Goal: Information Seeking & Learning: Learn about a topic

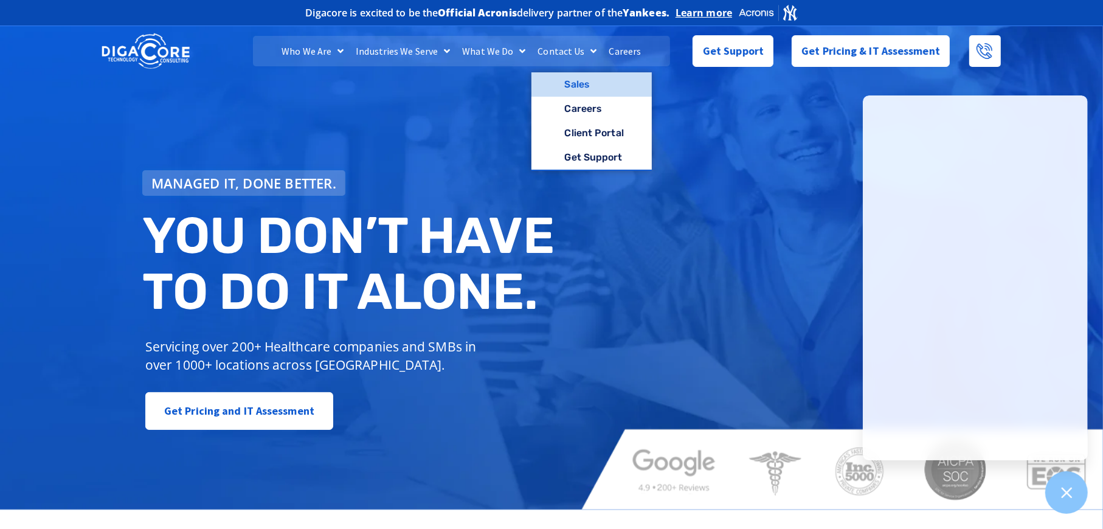
click at [577, 84] on link "Sales" at bounding box center [591, 84] width 120 height 24
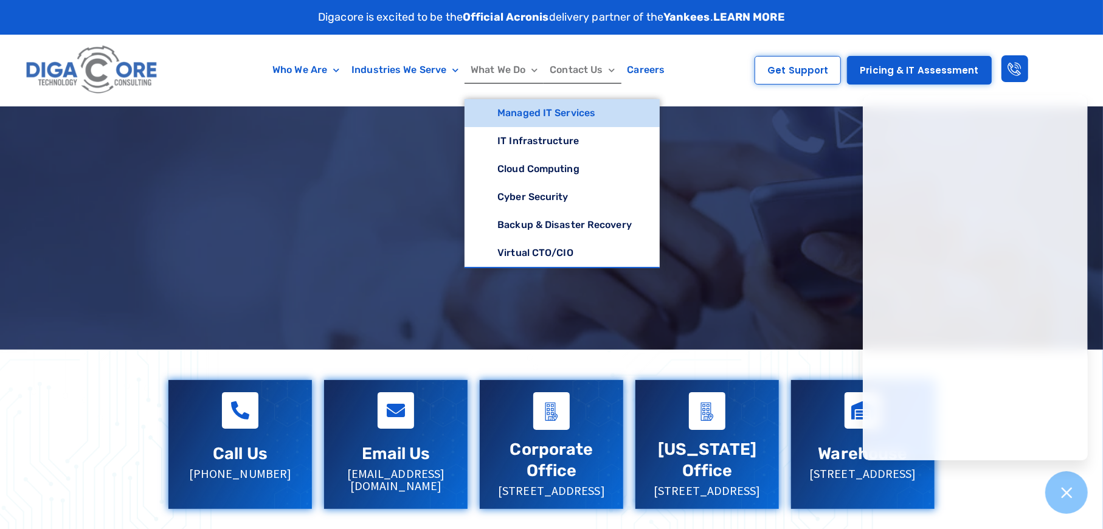
click at [538, 115] on link "Managed IT Services" at bounding box center [561, 113] width 195 height 28
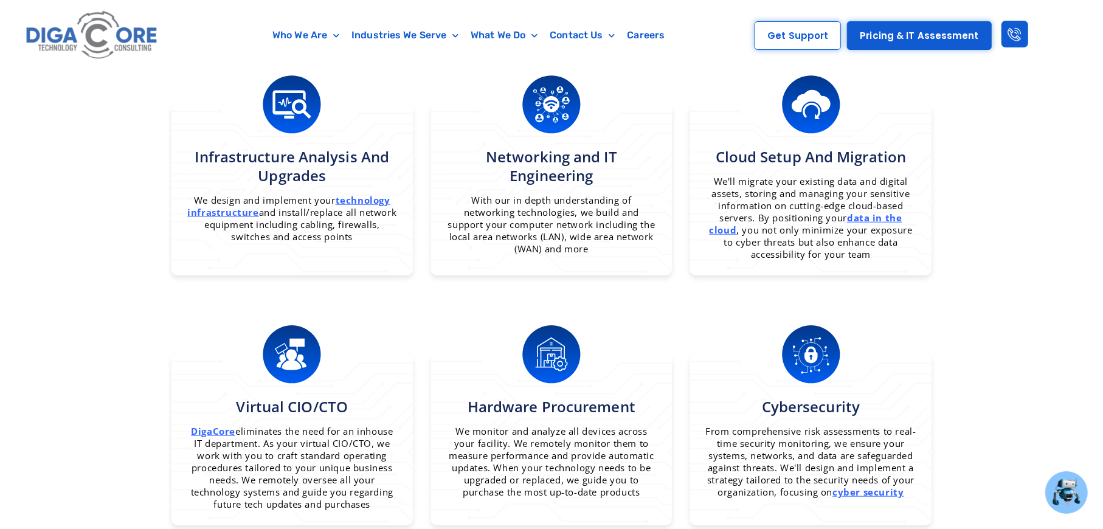
scroll to position [790, 0]
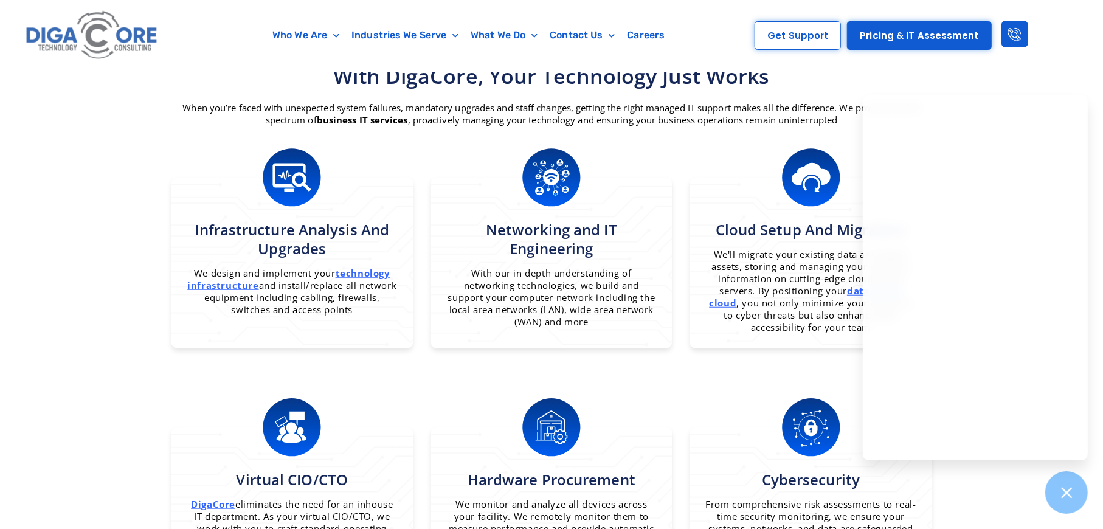
click at [141, 194] on section "What we do With DigaCore, your technology just works When you’re faced with une…" at bounding box center [551, 358] width 1103 height 778
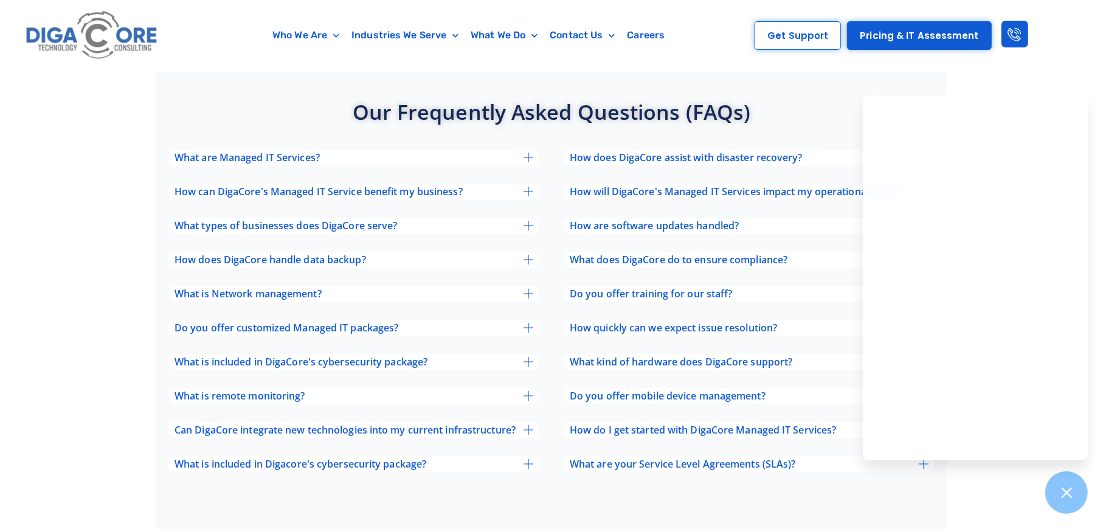
scroll to position [3951, 0]
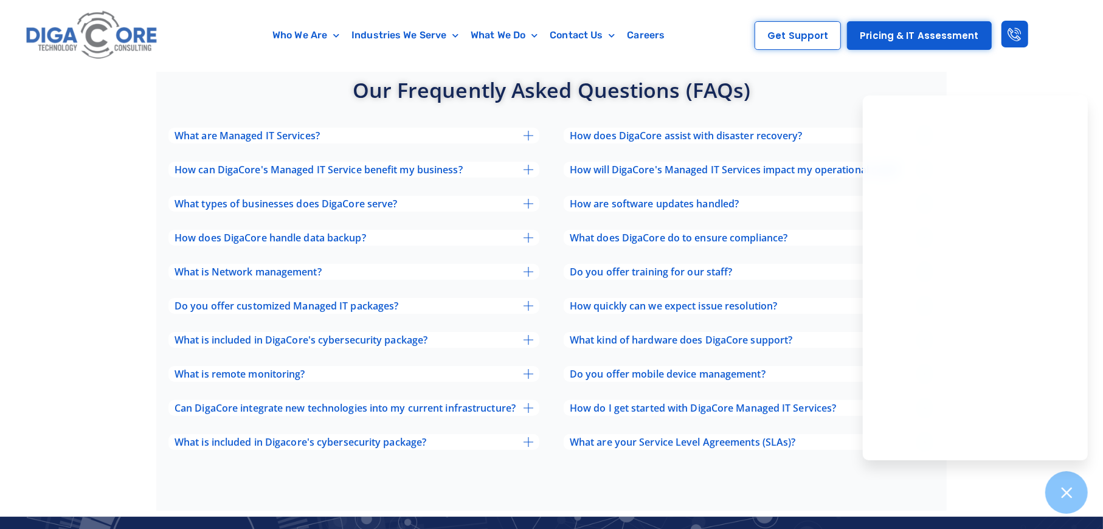
click at [504, 470] on div "Our frequently asked questions (FAQs)​ What are Managed IT Services? Managed IT…" at bounding box center [551, 269] width 790 height 483
click at [525, 437] on icon at bounding box center [528, 442] width 10 height 10
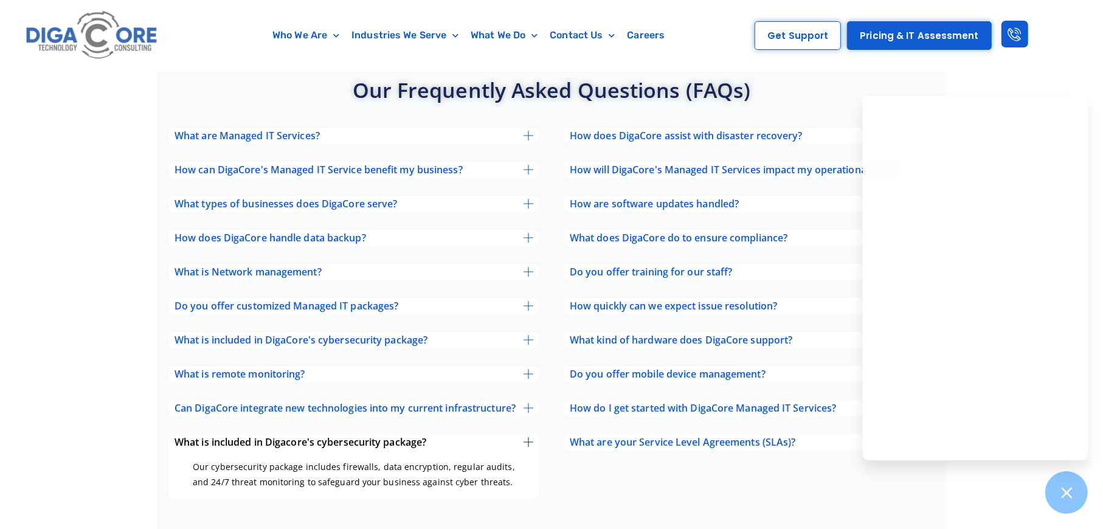
click at [525, 434] on div "What is included in Digacore's cybersecurity package?" at bounding box center [353, 442] width 371 height 16
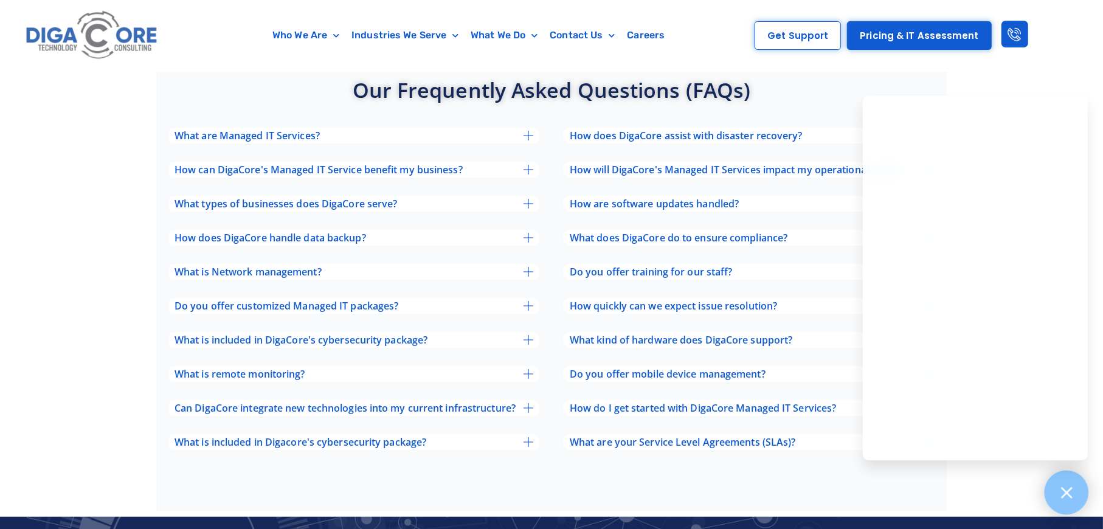
click at [1064, 491] on icon at bounding box center [1066, 492] width 11 height 11
click at [791, 335] on span "What kind of hardware does DigaCore support?" at bounding box center [681, 340] width 222 height 10
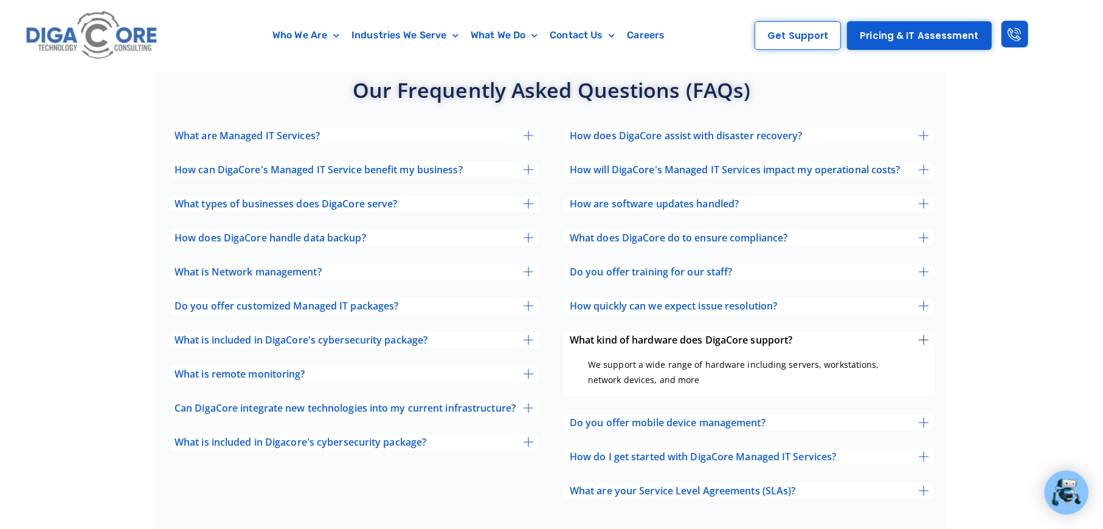
click at [791, 335] on span "What kind of hardware does DigaCore support?" at bounding box center [681, 340] width 222 height 10
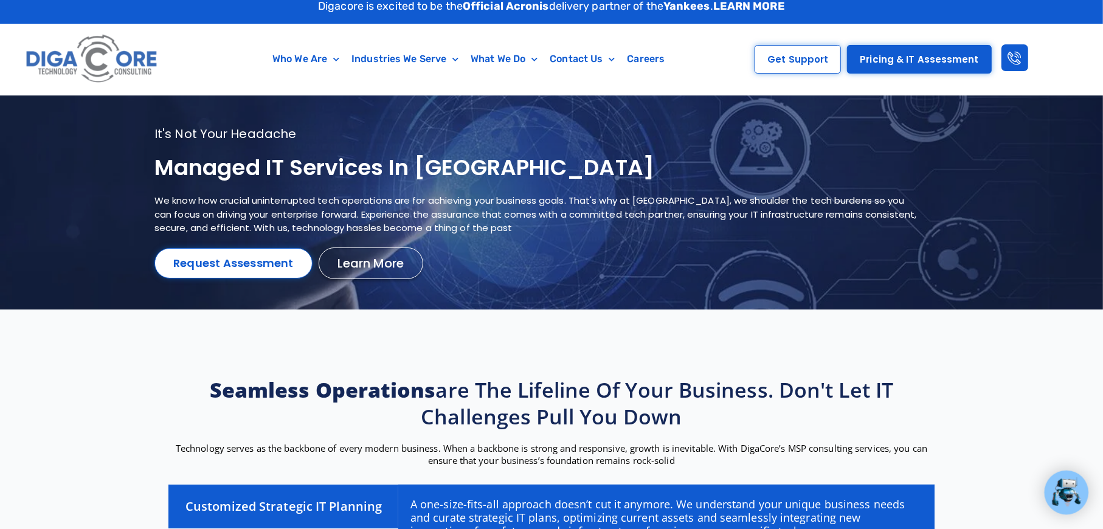
scroll to position [0, 0]
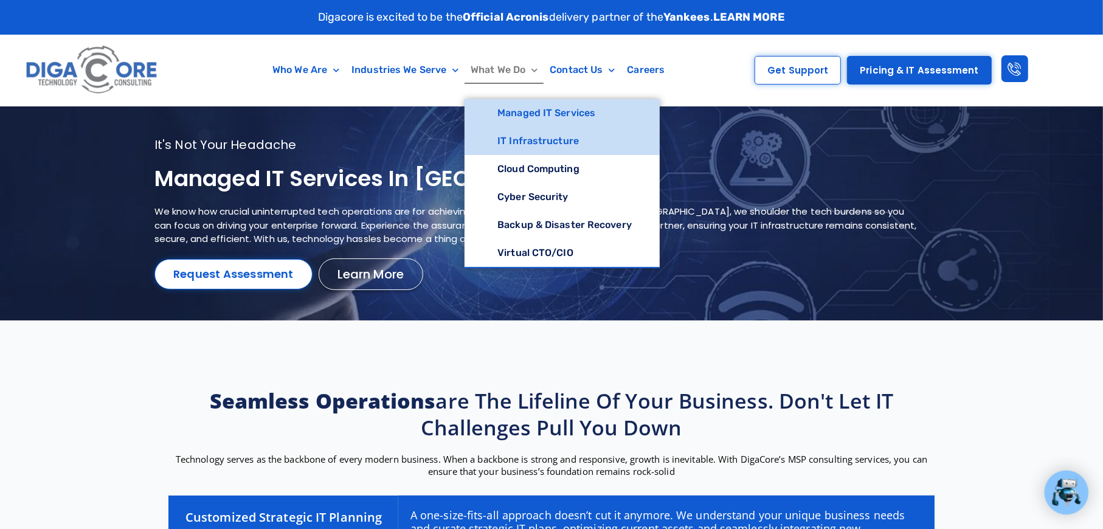
click at [525, 140] on link "IT Infrastructure" at bounding box center [561, 141] width 195 height 28
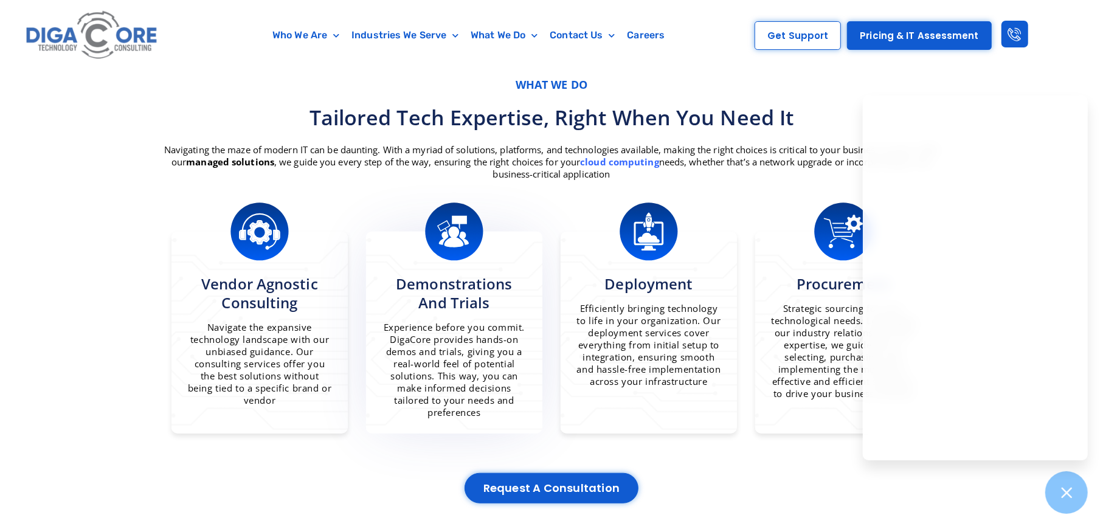
scroll to position [729, 0]
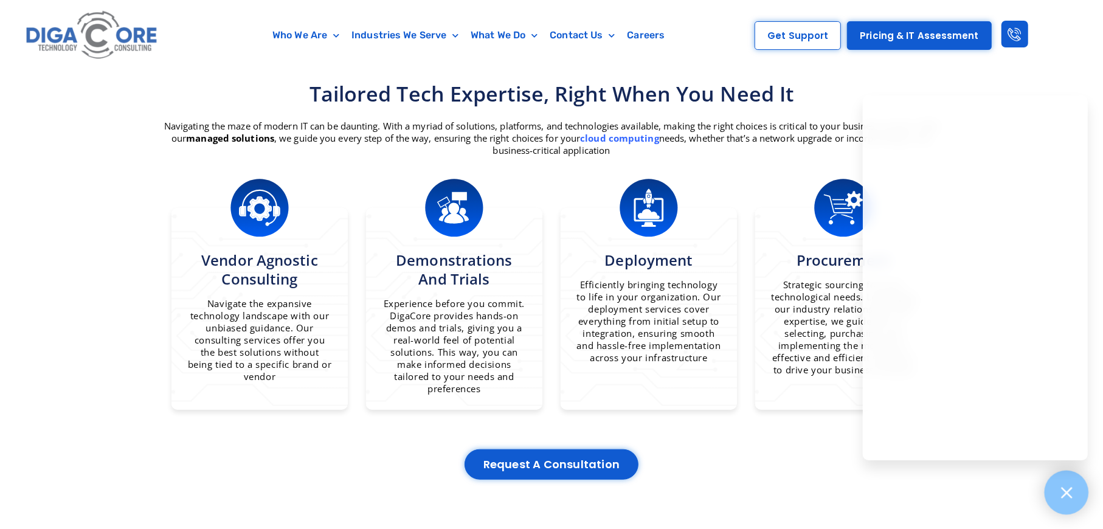
click at [1058, 489] on icon at bounding box center [1066, 492] width 16 height 16
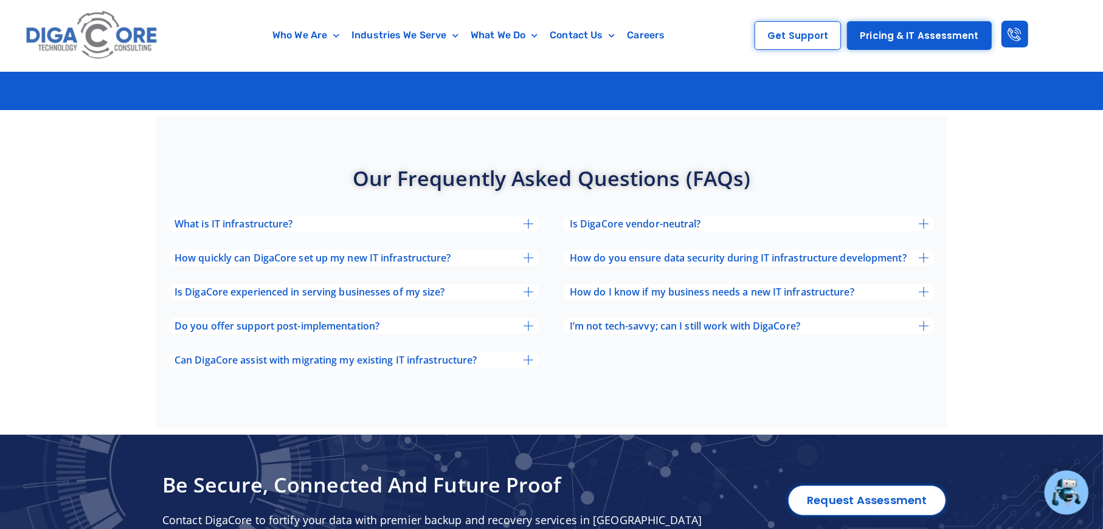
scroll to position [3404, 0]
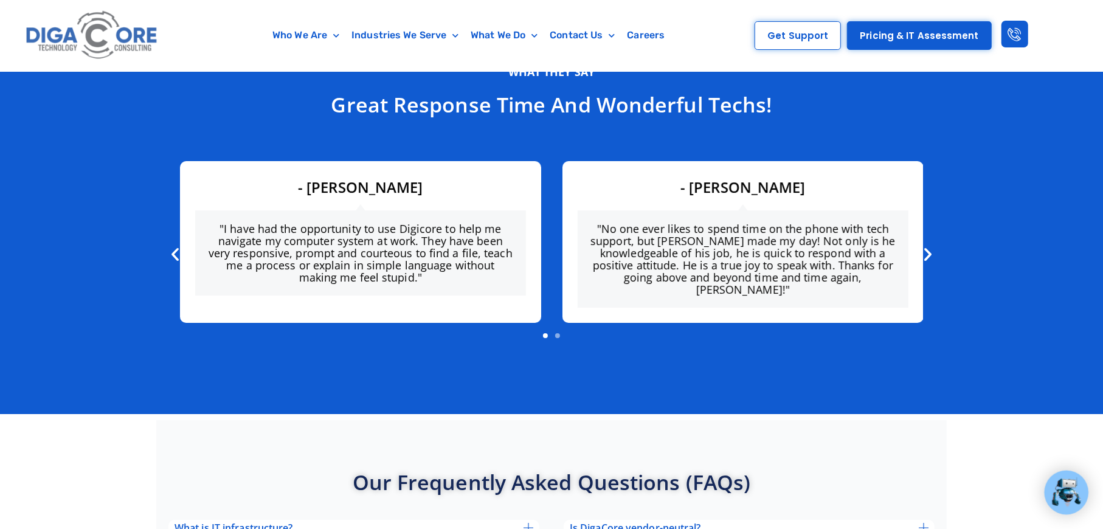
click at [925, 246] on icon "Next slide" at bounding box center [927, 254] width 17 height 17
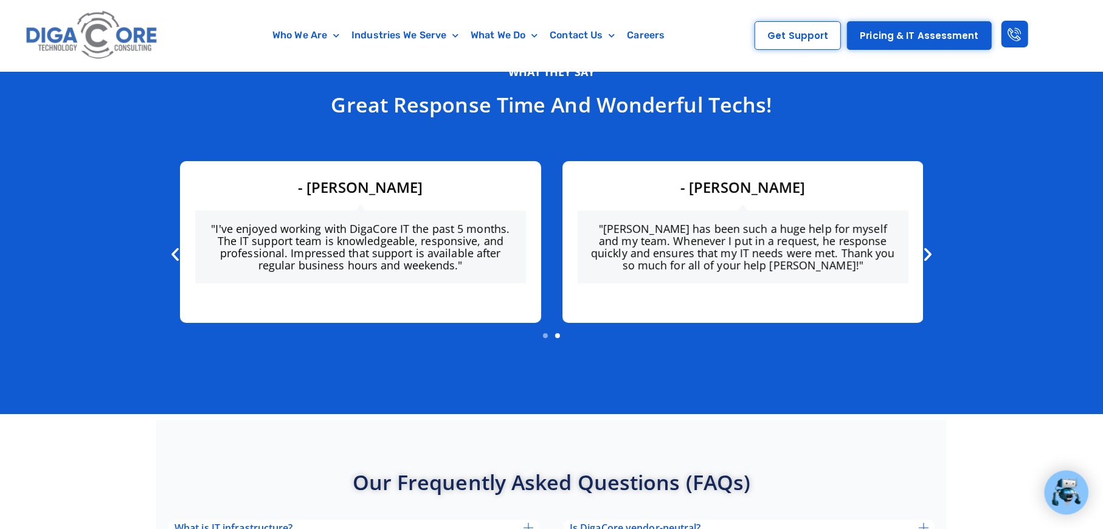
click at [925, 246] on icon "Next slide" at bounding box center [927, 254] width 17 height 17
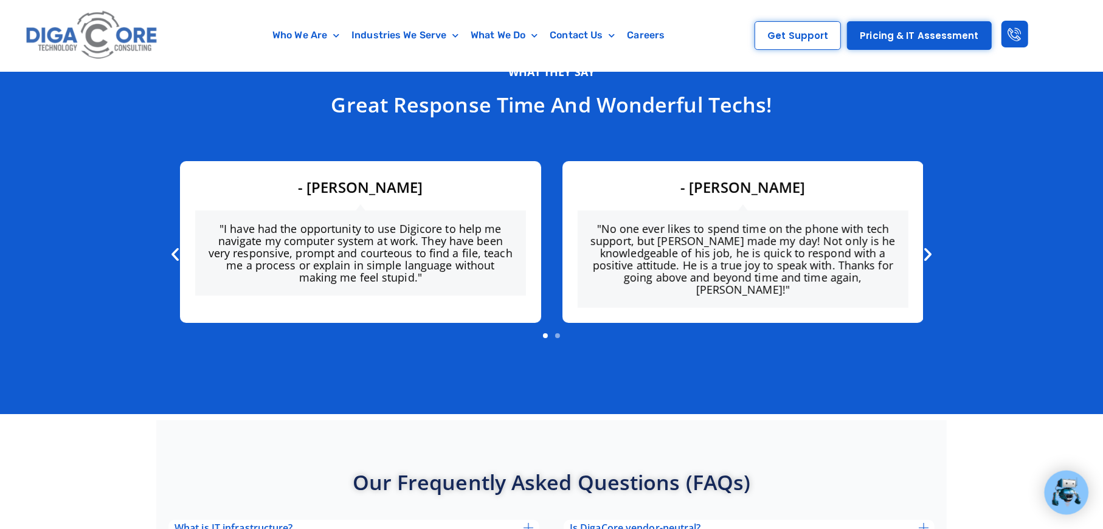
click at [925, 246] on icon "Next slide" at bounding box center [927, 254] width 17 height 17
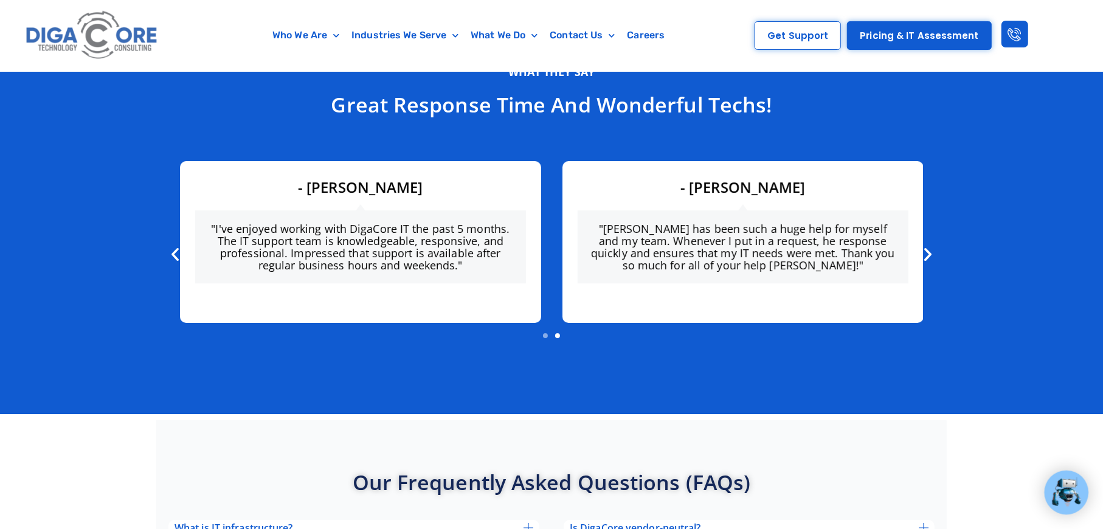
click at [925, 246] on icon "Next slide" at bounding box center [927, 254] width 17 height 17
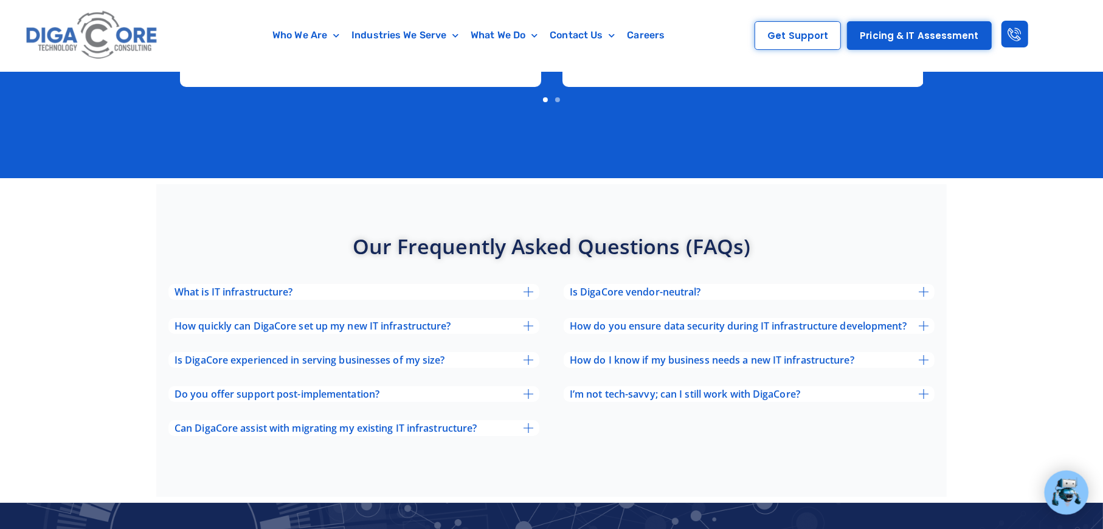
scroll to position [3647, 0]
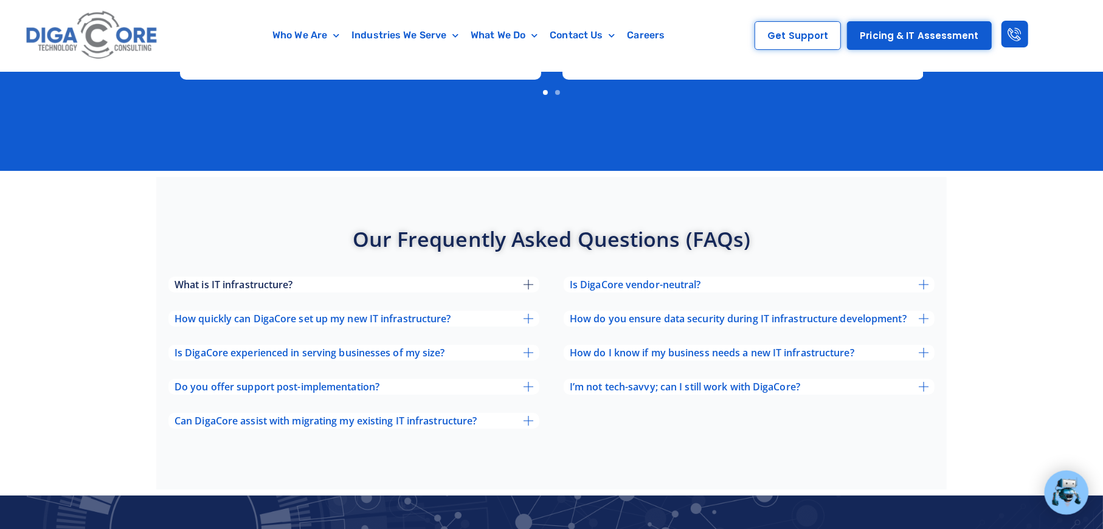
click at [522, 277] on div "What is IT infrastructure?" at bounding box center [353, 285] width 371 height 16
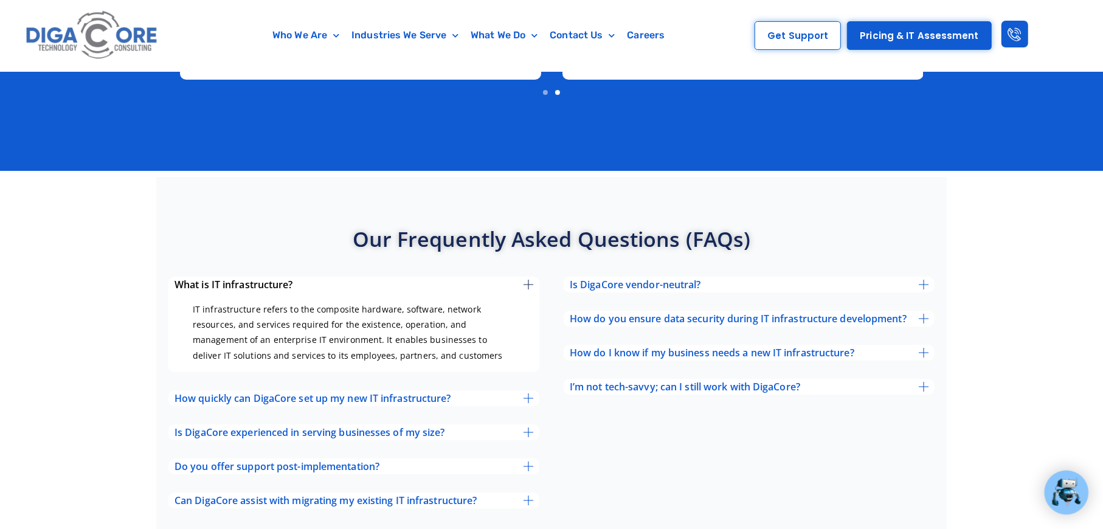
click at [522, 277] on div "What is IT infrastructure?" at bounding box center [353, 285] width 371 height 16
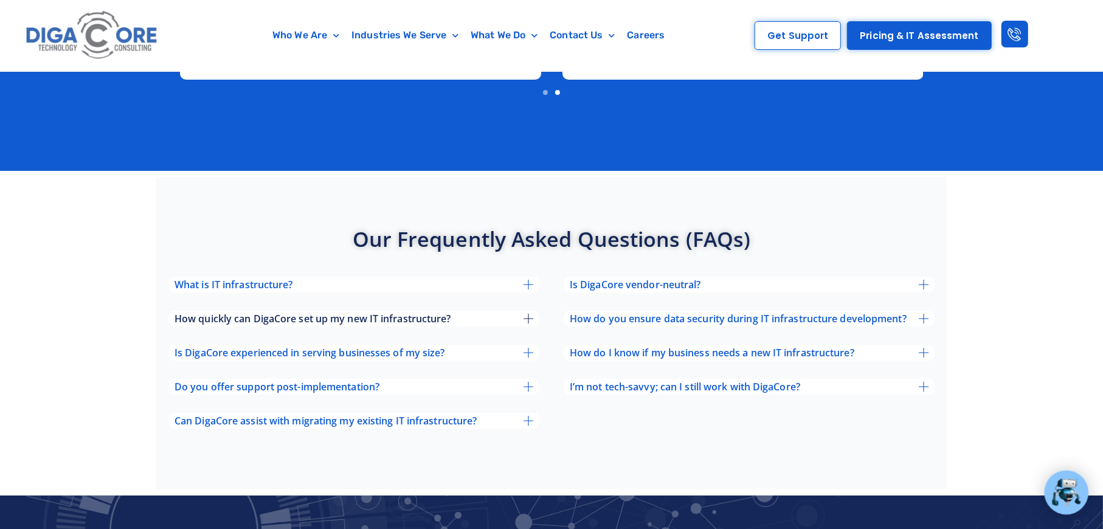
click at [529, 314] on icon at bounding box center [528, 319] width 10 height 10
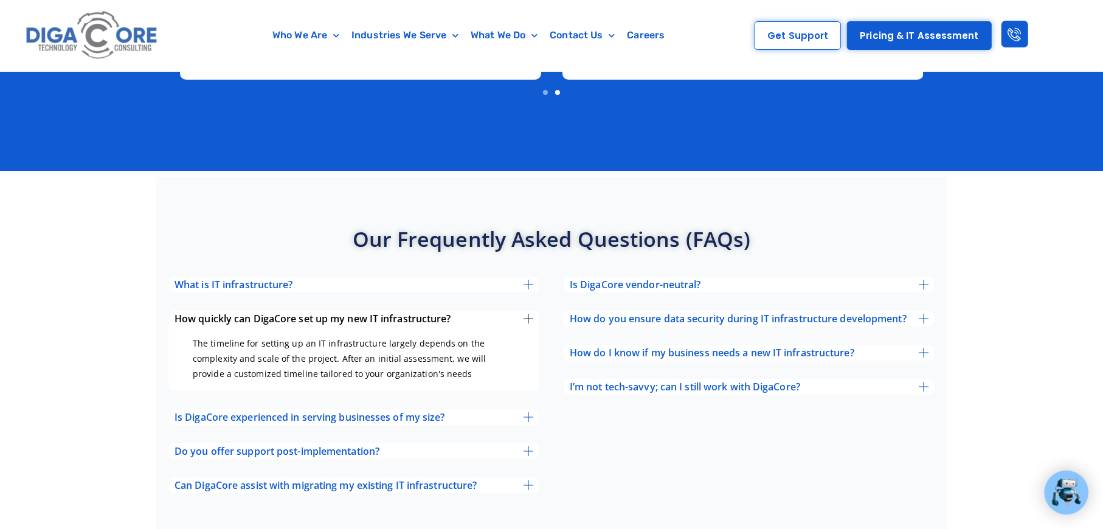
click at [529, 314] on icon at bounding box center [528, 319] width 10 height 10
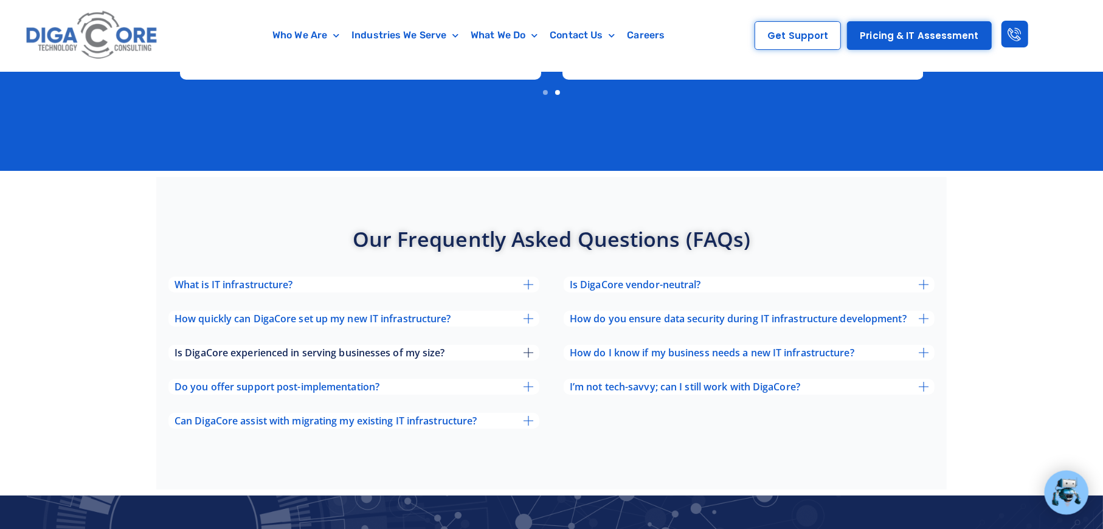
click at [517, 345] on div "Is DigaCore experienced in serving businesses of my size?" at bounding box center [353, 353] width 371 height 16
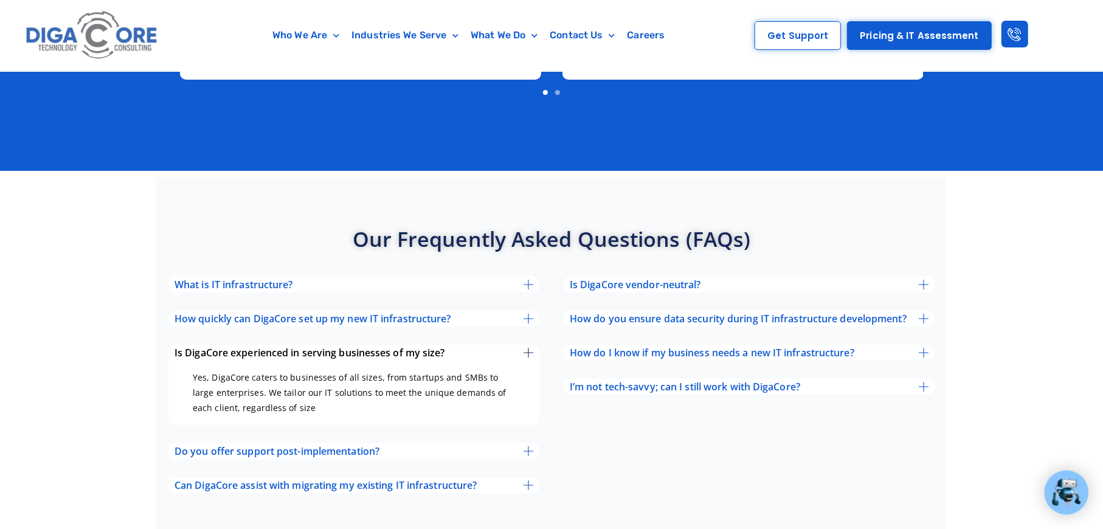
click at [517, 345] on div "Is DigaCore experienced in serving businesses of my size?" at bounding box center [353, 353] width 371 height 16
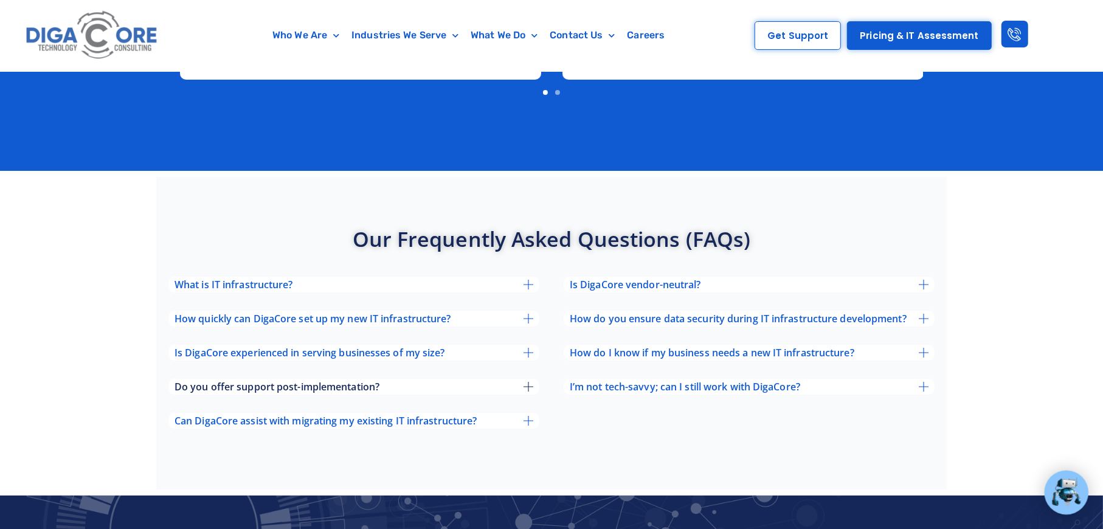
click at [522, 379] on div "Do you offer support post-implementation?" at bounding box center [353, 387] width 371 height 16
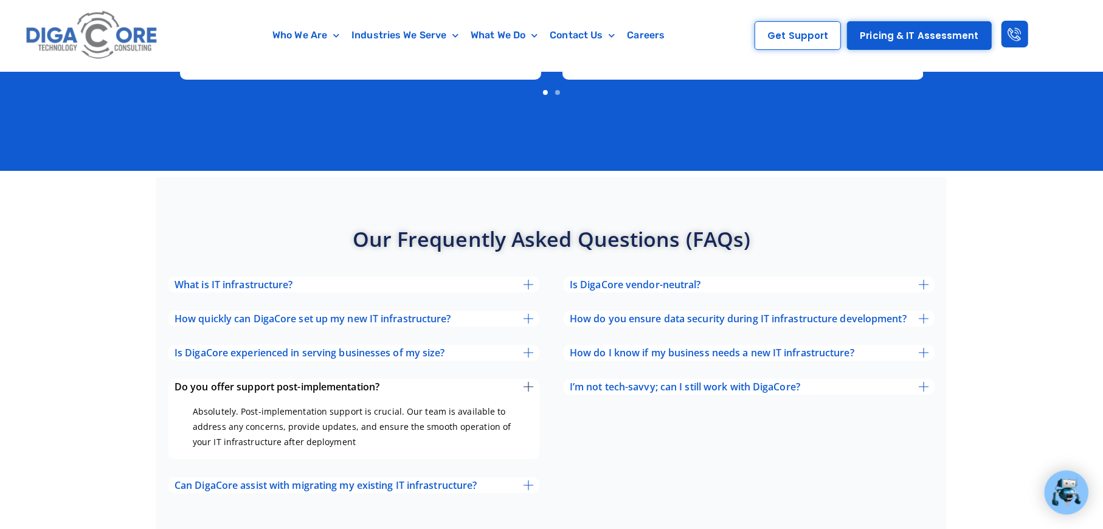
click at [522, 379] on div "Do you offer support post-implementation?" at bounding box center [353, 387] width 371 height 16
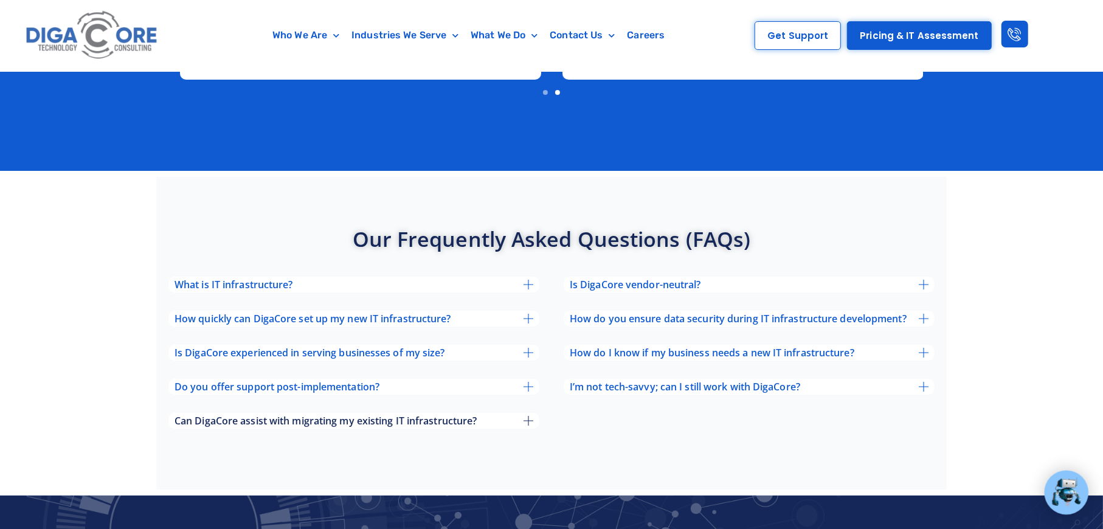
click at [528, 413] on div "Can DigaCore assist with migrating my existing IT infrastructure?" at bounding box center [353, 421] width 371 height 16
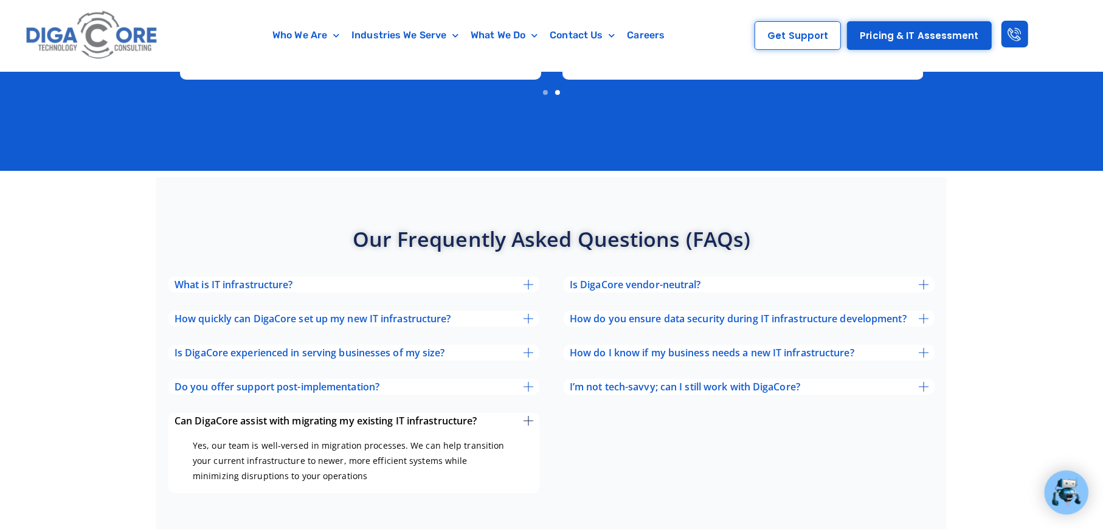
click at [528, 416] on icon at bounding box center [528, 421] width 10 height 10
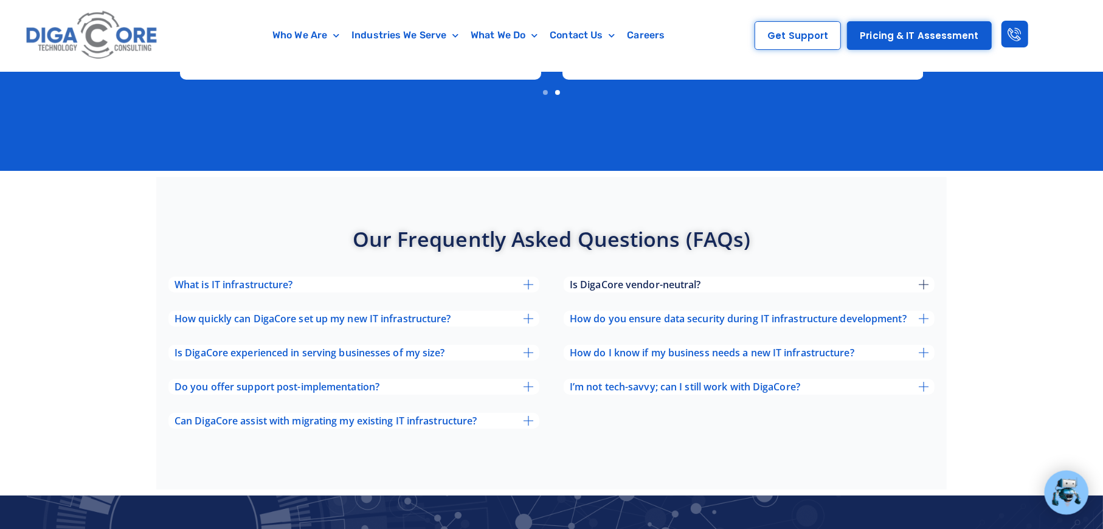
click at [856, 277] on div "Is DigaCore vendor-neutral?" at bounding box center [748, 285] width 371 height 16
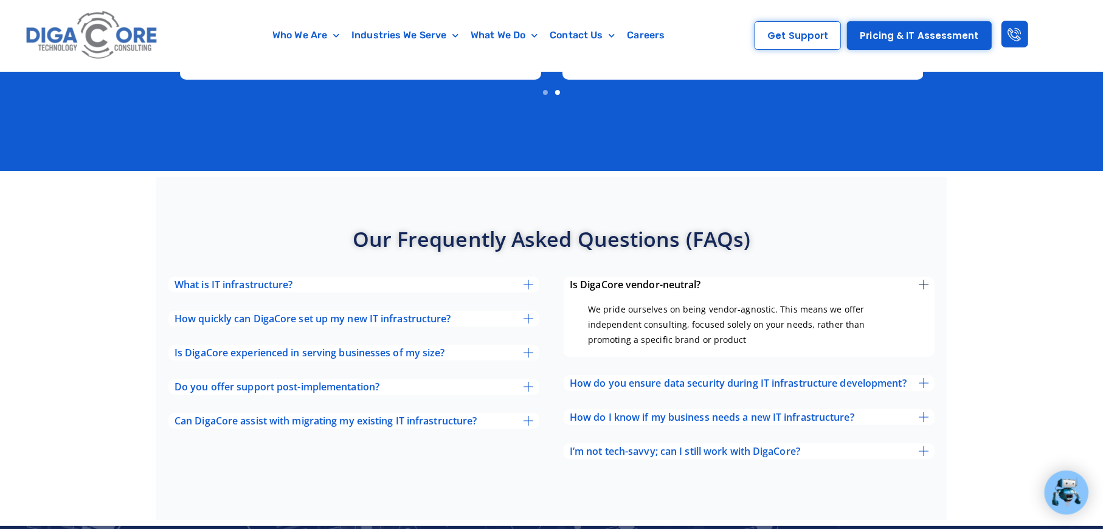
click at [683, 280] on span "Is DigaCore vendor-neutral?" at bounding box center [635, 285] width 131 height 10
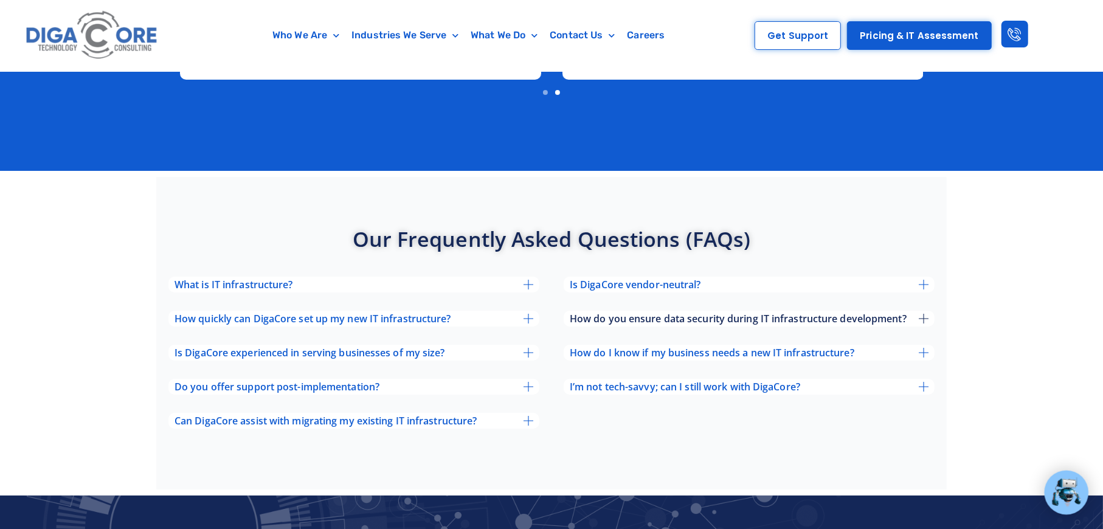
click at [717, 314] on span "How do you ensure data security during IT infrastructure development?" at bounding box center [738, 319] width 337 height 10
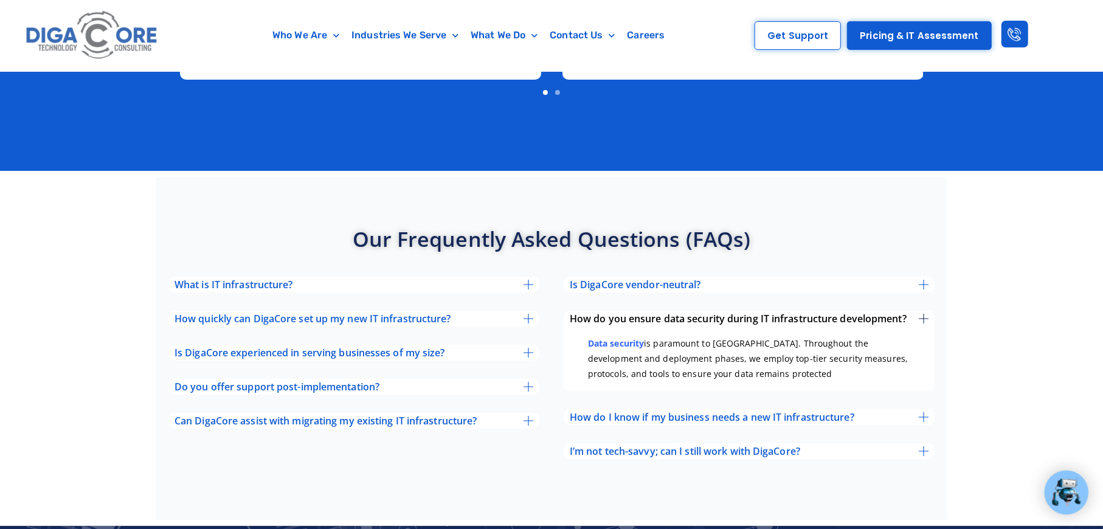
click at [717, 314] on span "How do you ensure data security during IT infrastructure development?" at bounding box center [738, 319] width 337 height 10
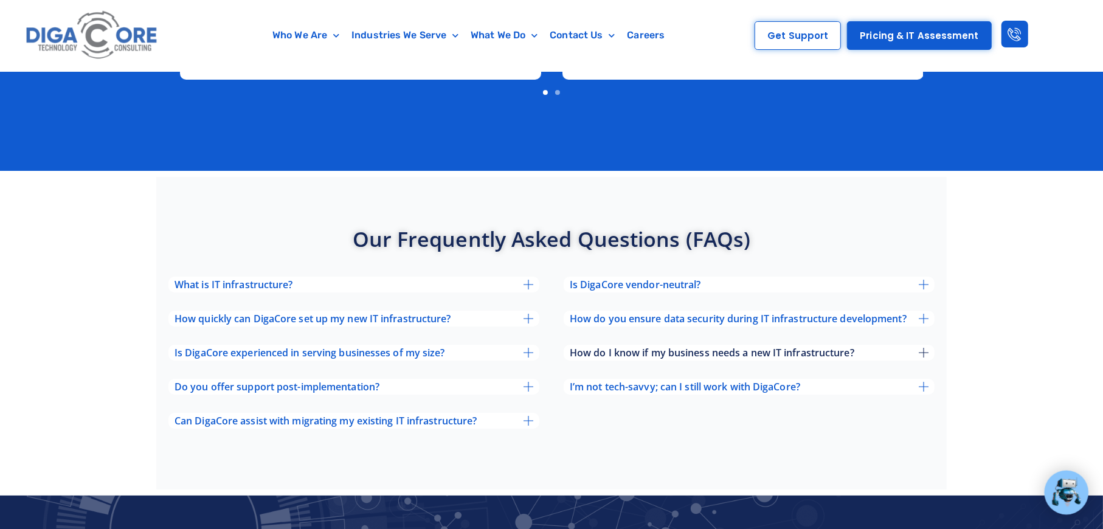
click at [721, 348] on span "How do I know if my business needs a new IT infrastructure?" at bounding box center [712, 353] width 284 height 10
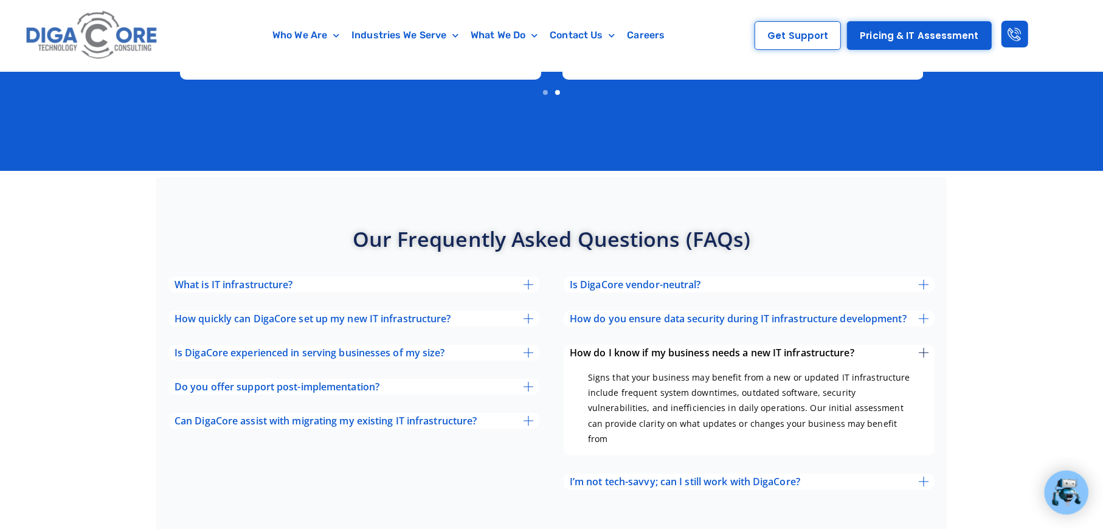
click at [721, 348] on span "How do I know if my business needs a new IT infrastructure?" at bounding box center [712, 353] width 284 height 10
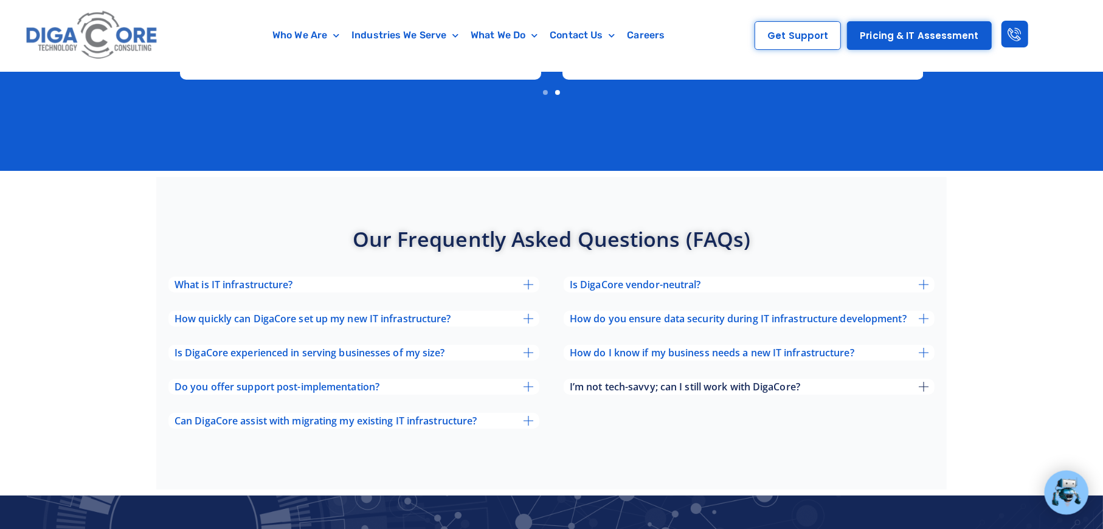
click at [702, 382] on span "I’m not tech-savvy; can I still work with DigaCore?" at bounding box center [685, 387] width 230 height 10
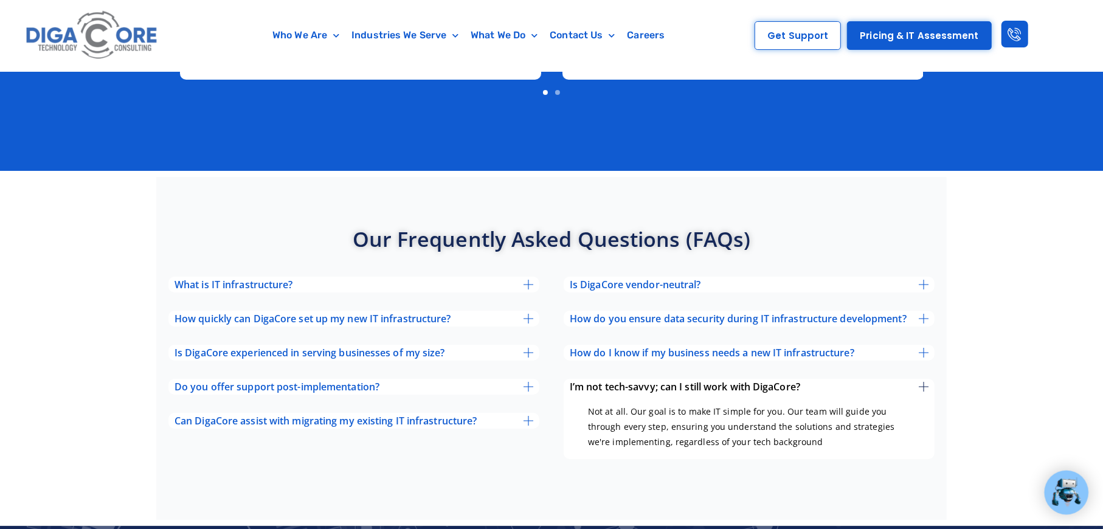
click at [686, 382] on span "I’m not tech-savvy; can I still work with DigaCore?" at bounding box center [685, 387] width 230 height 10
